Goal: Information Seeking & Learning: Learn about a topic

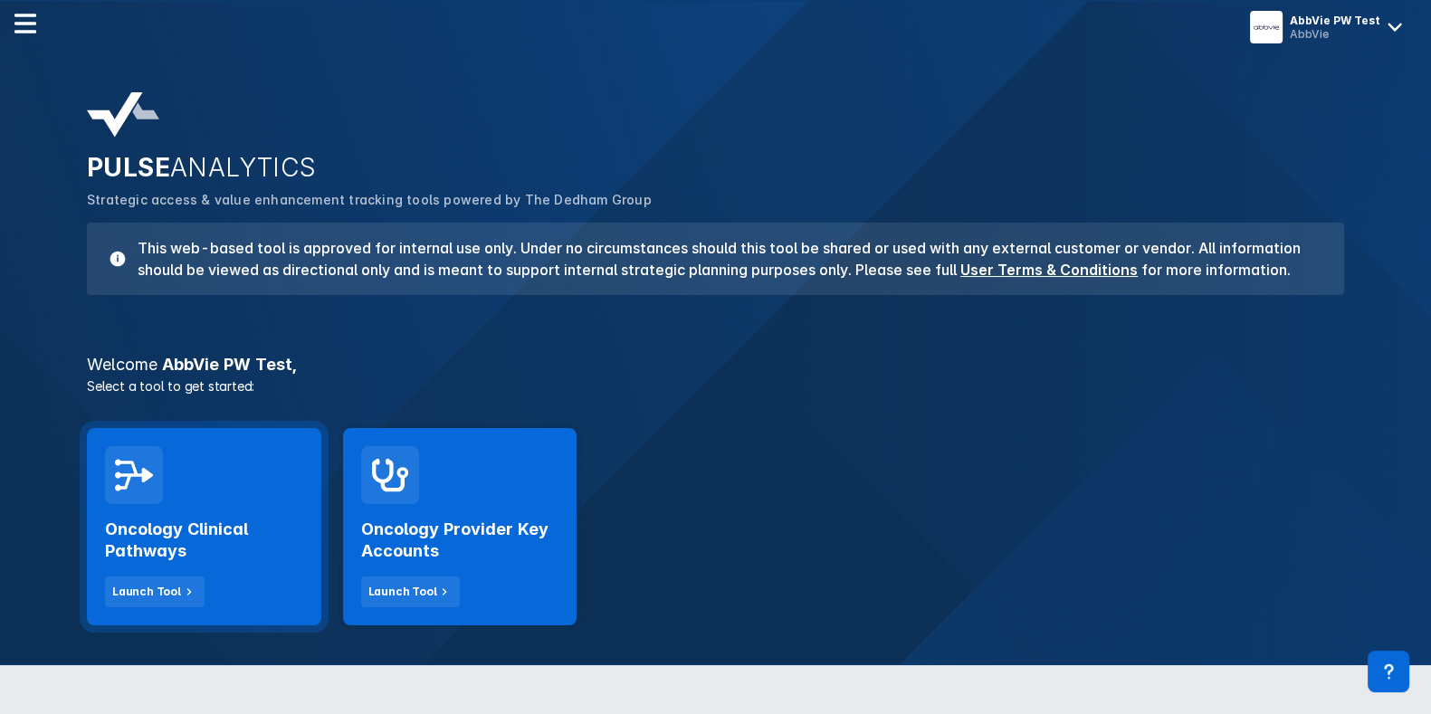
click at [291, 434] on div "Oncology Clinical Pathways Launch Tool" at bounding box center [204, 526] width 234 height 197
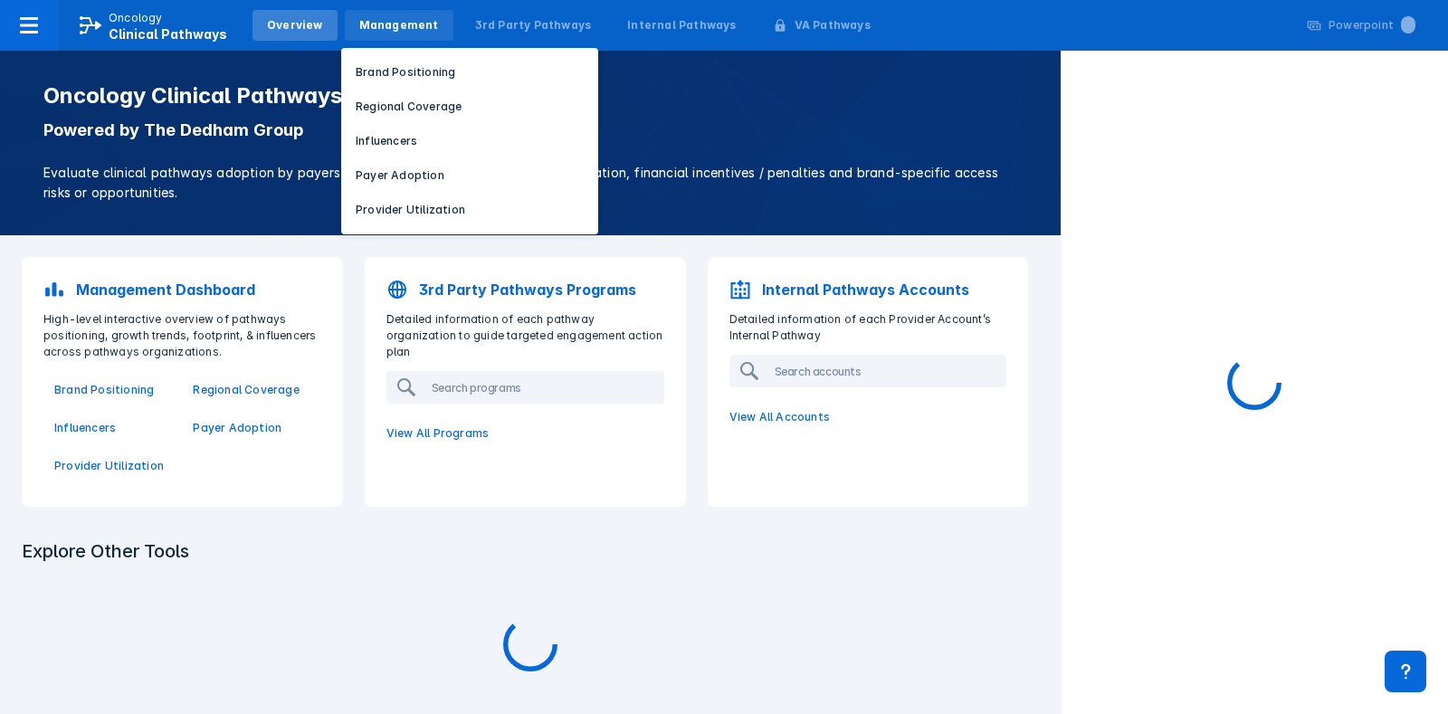
click at [429, 26] on div "Management" at bounding box center [399, 25] width 109 height 31
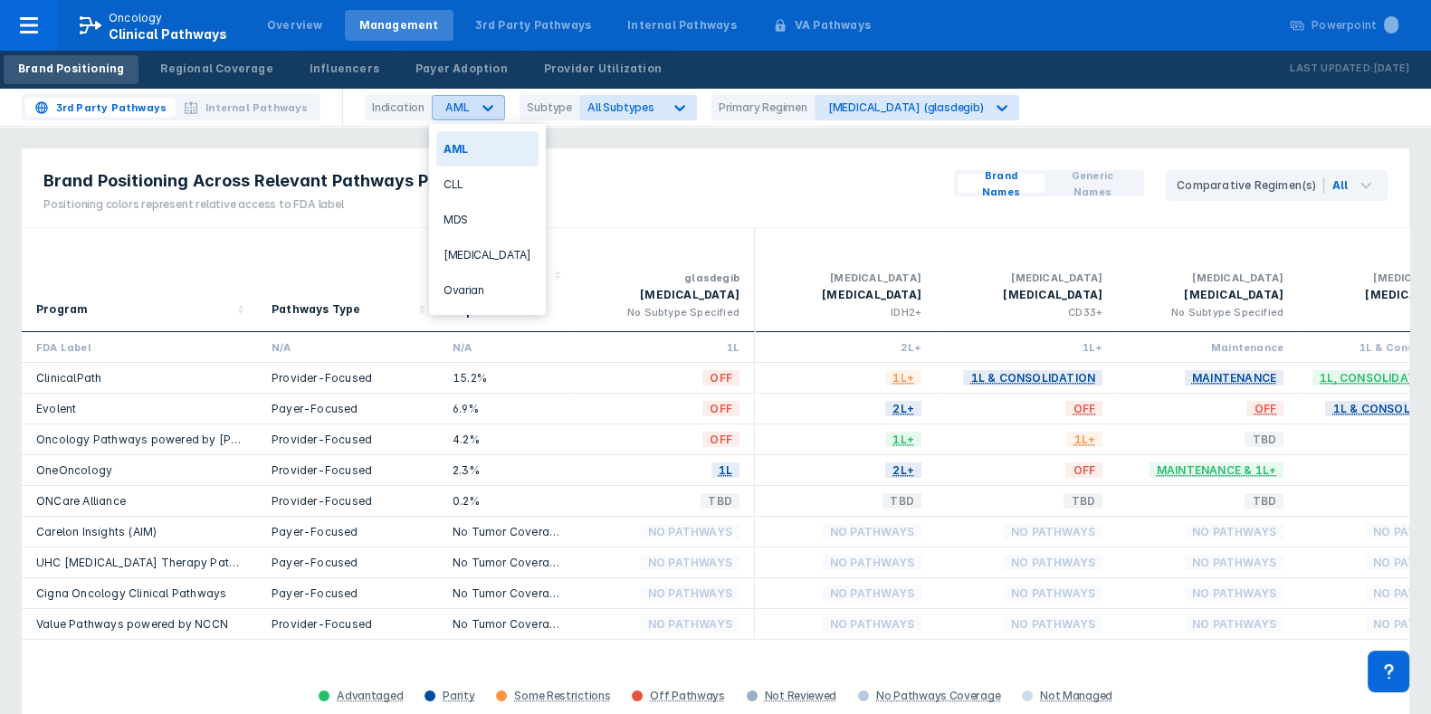
click at [452, 101] on div "AML" at bounding box center [457, 107] width 24 height 14
click at [452, 178] on div "CLL" at bounding box center [487, 184] width 102 height 35
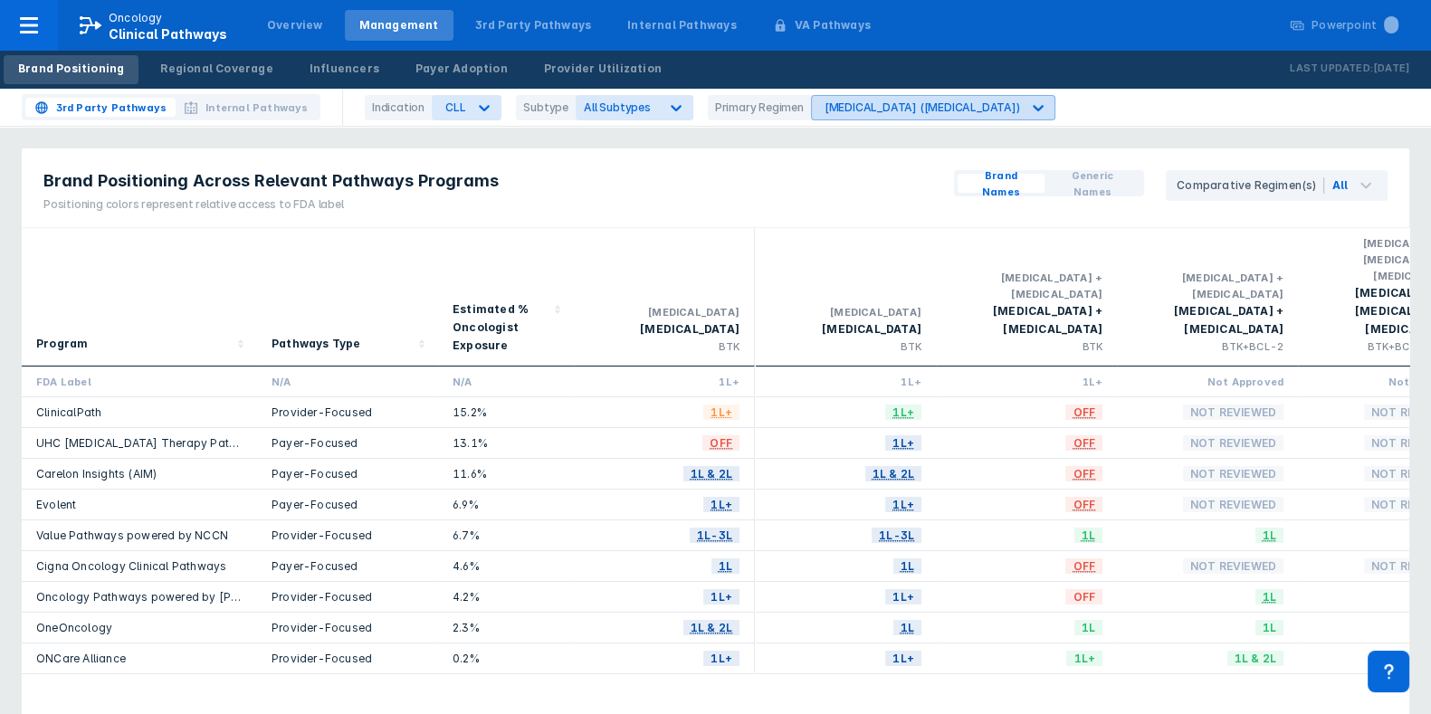
click at [872, 108] on div "[MEDICAL_DATA] ([MEDICAL_DATA])" at bounding box center [921, 107] width 195 height 14
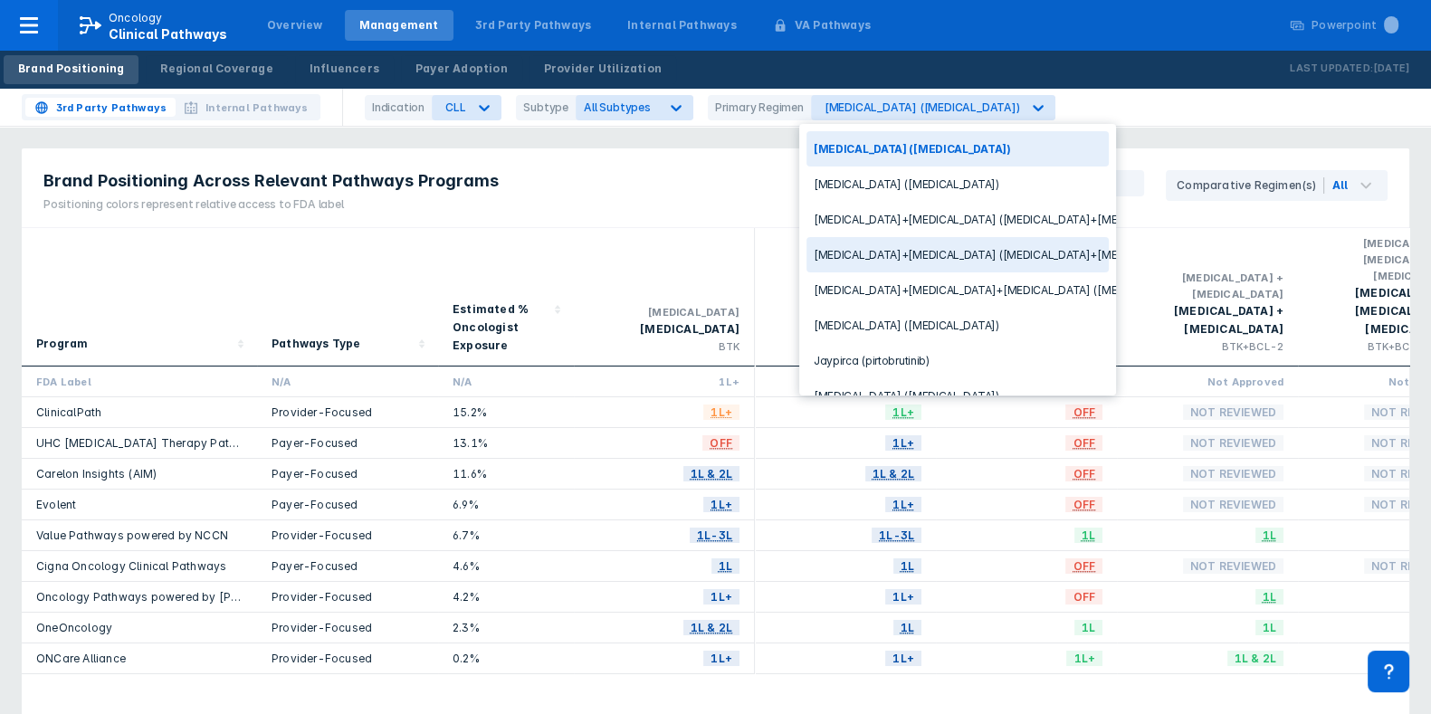
click at [864, 247] on div "[MEDICAL_DATA]+[MEDICAL_DATA] ([MEDICAL_DATA]+[MEDICAL_DATA])" at bounding box center [957, 254] width 302 height 35
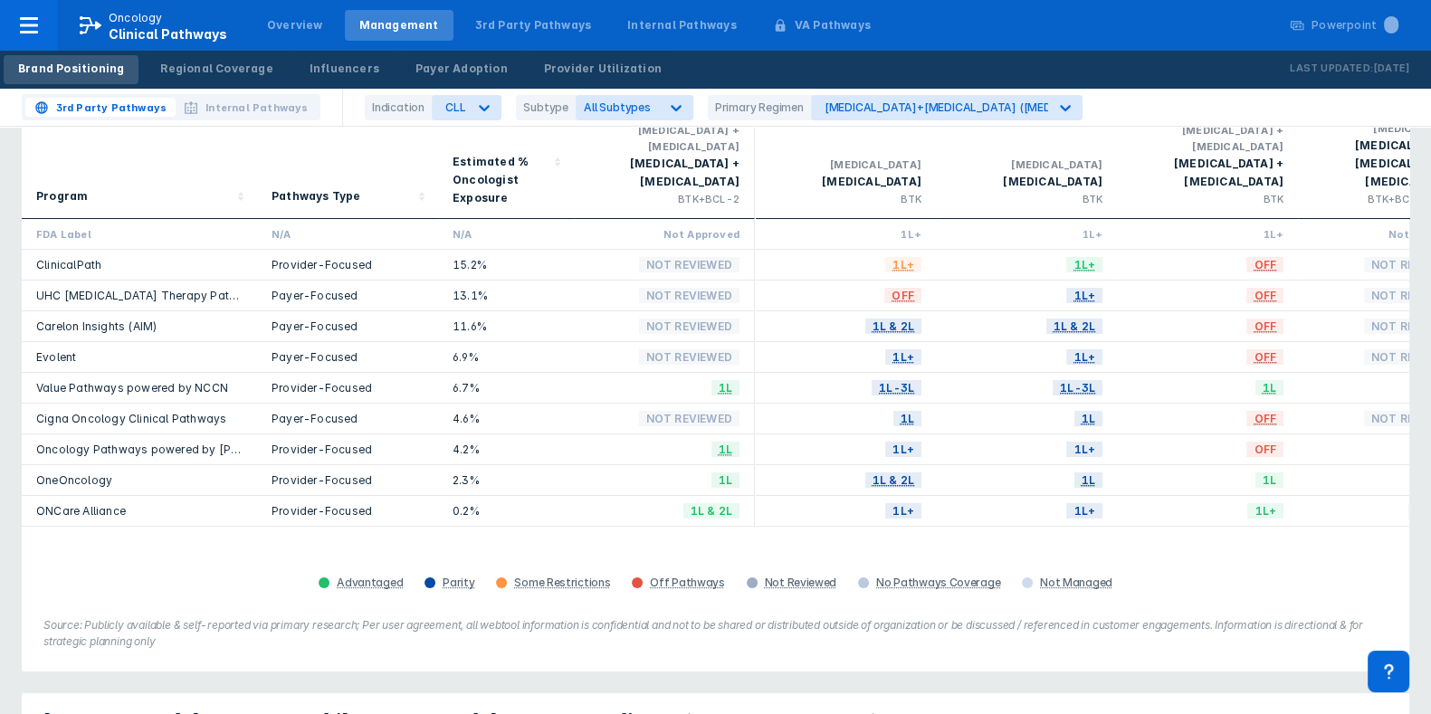
scroll to position [112, 0]
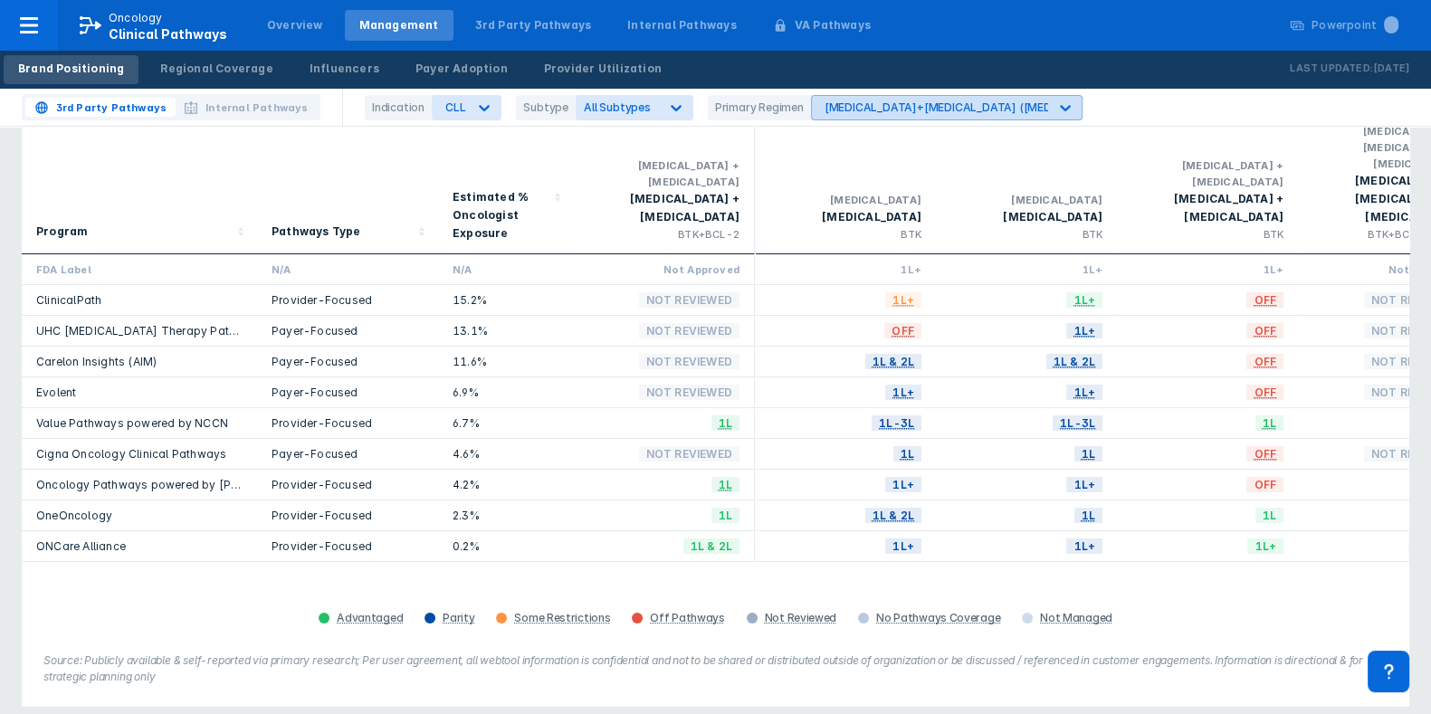
click at [858, 111] on div "[MEDICAL_DATA]+[MEDICAL_DATA] ([MEDICAL_DATA]+[MEDICAL_DATA])" at bounding box center [1021, 107] width 395 height 14
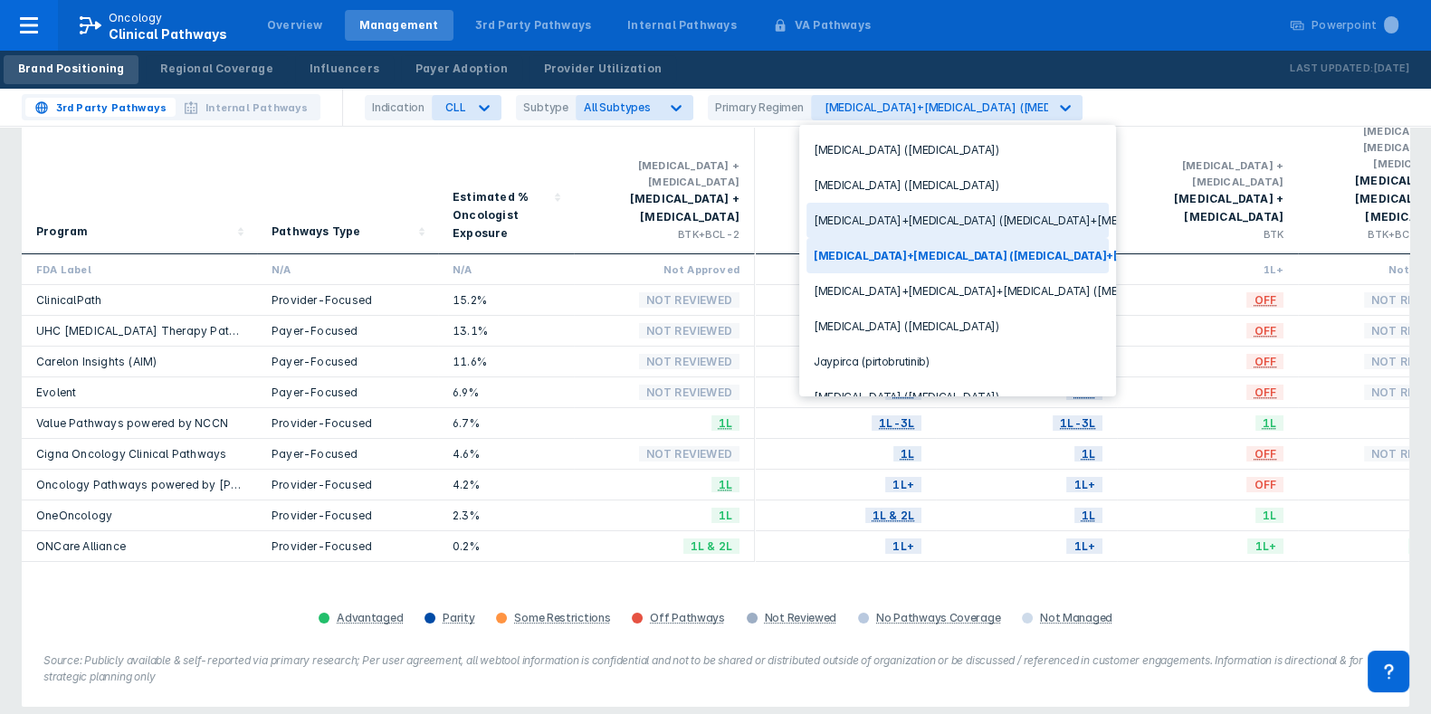
click at [891, 219] on div "[MEDICAL_DATA]+[MEDICAL_DATA] ([MEDICAL_DATA]+[MEDICAL_DATA])" at bounding box center [957, 220] width 302 height 35
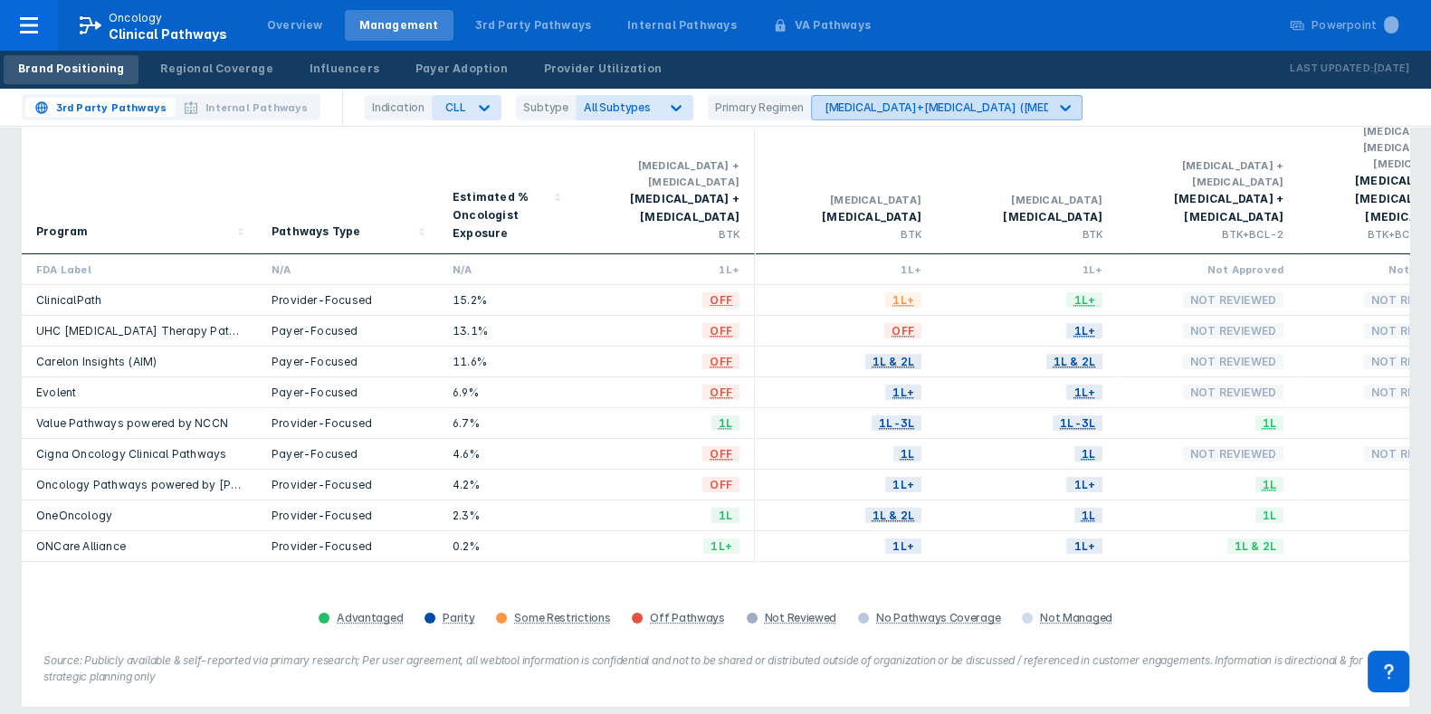
click at [845, 100] on div "[MEDICAL_DATA]+[MEDICAL_DATA] ([MEDICAL_DATA]+[MEDICAL_DATA])" at bounding box center [930, 108] width 236 height 24
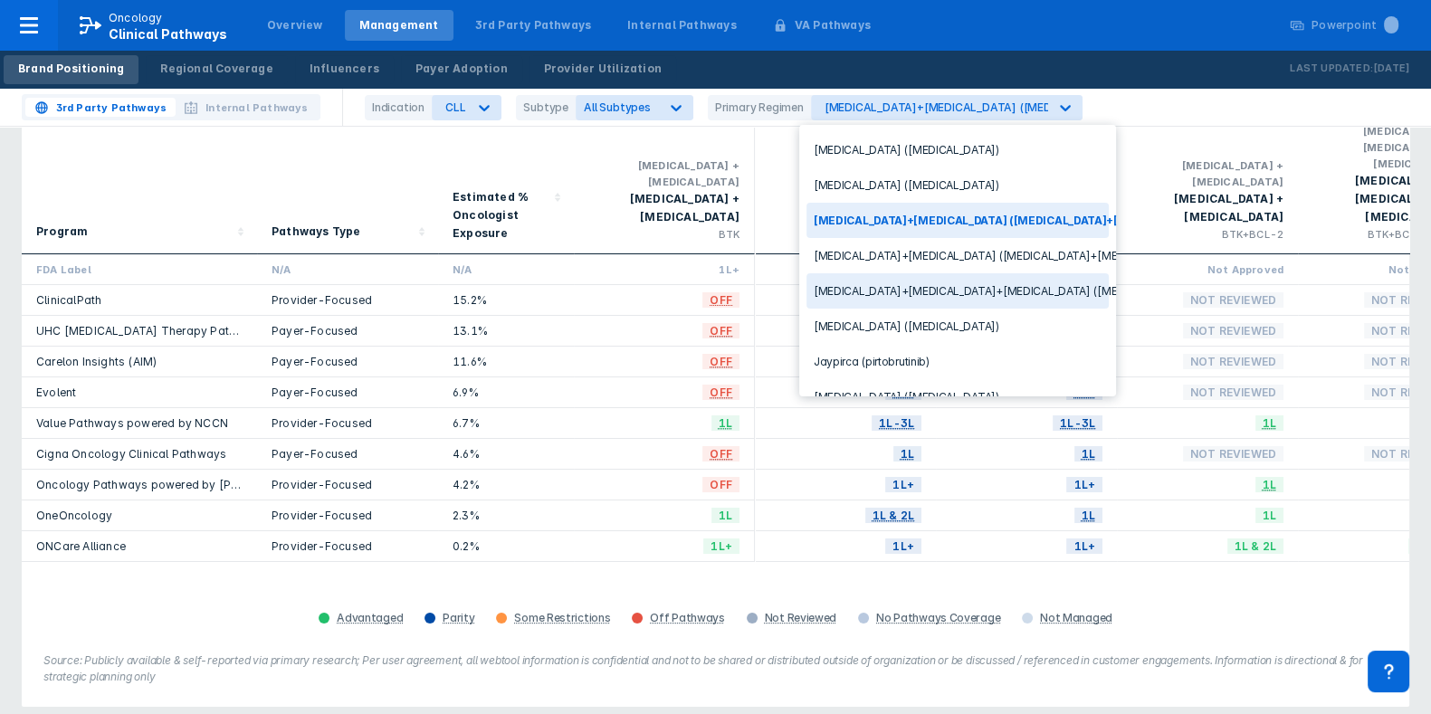
click at [858, 282] on div "[MEDICAL_DATA]+[MEDICAL_DATA]+[MEDICAL_DATA] ([MEDICAL_DATA]+[MEDICAL_DATA]+[ME…" at bounding box center [957, 290] width 302 height 35
